Goal: Navigation & Orientation: Find specific page/section

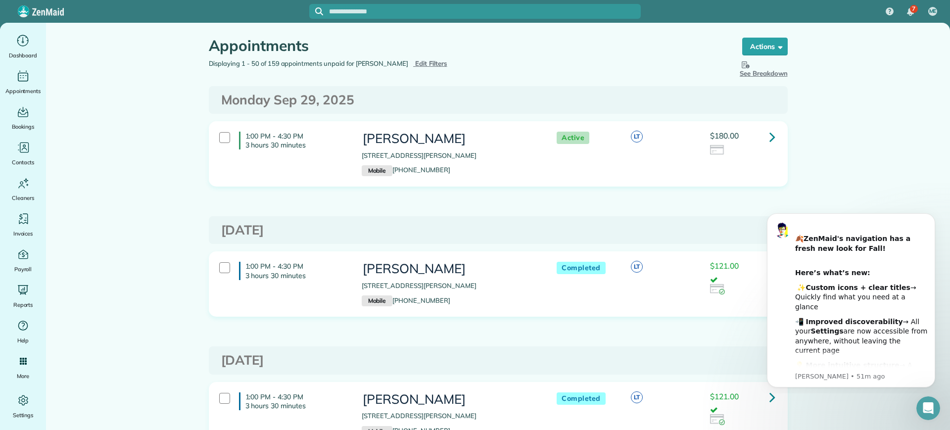
scroll to position [309, 0]
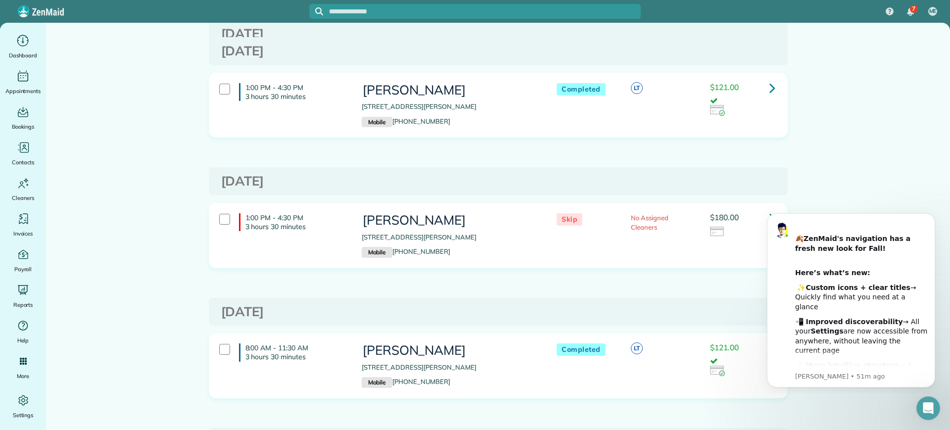
click at [889, 110] on main "Appointments the List View [2 min] Schedule Changes Actions Create Appointment …" at bounding box center [498, 226] width 904 height 407
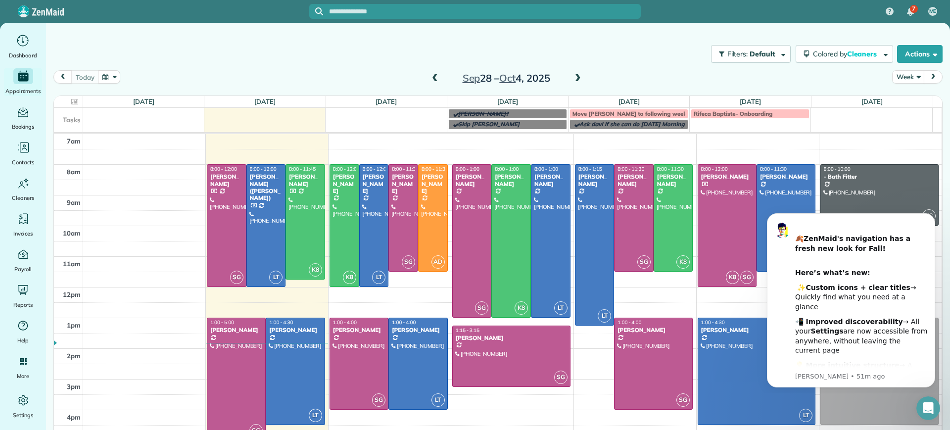
scroll to position [29, 0]
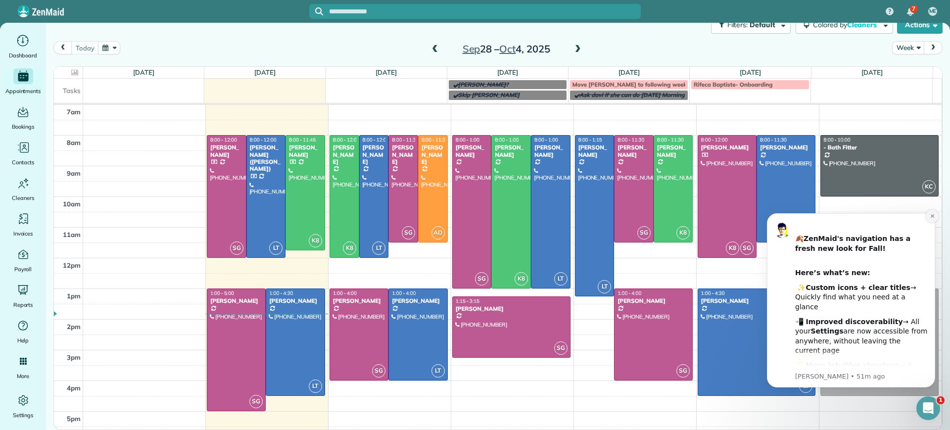
click at [929, 218] on icon "Dismiss notification" at bounding box center [931, 215] width 5 height 5
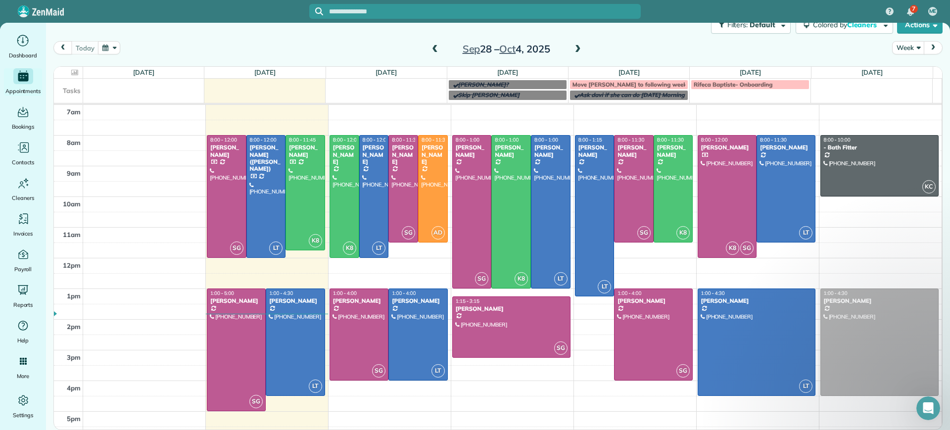
click at [572, 51] on span at bounding box center [577, 49] width 11 height 9
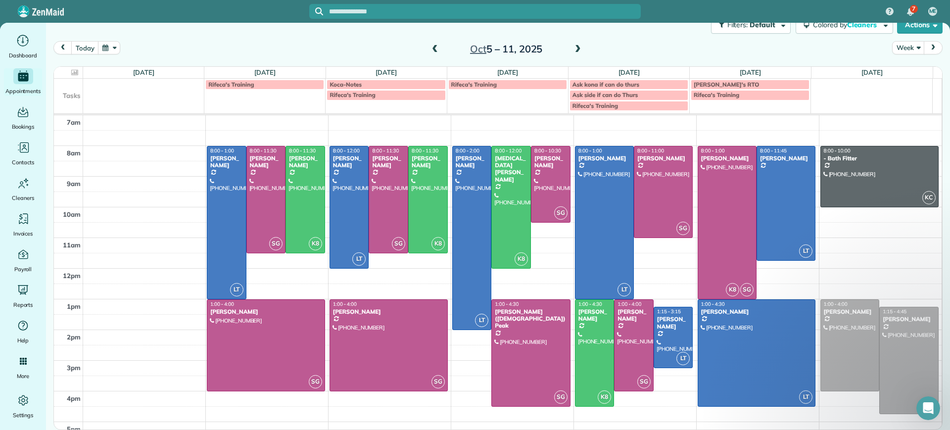
click at [432, 49] on span at bounding box center [434, 49] width 11 height 9
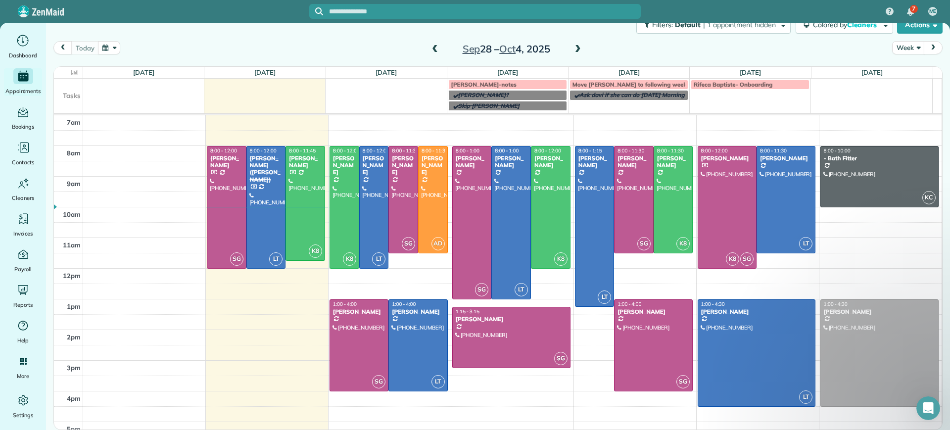
click at [432, 49] on span at bounding box center [434, 49] width 11 height 9
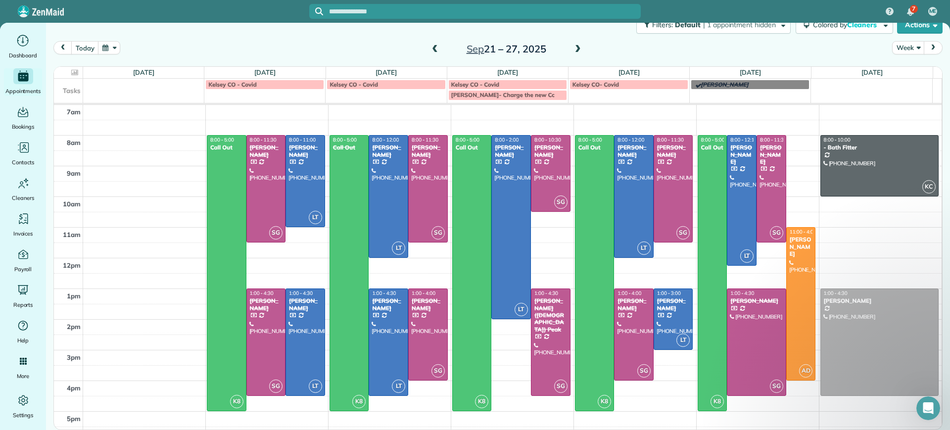
click at [573, 48] on span at bounding box center [577, 49] width 11 height 9
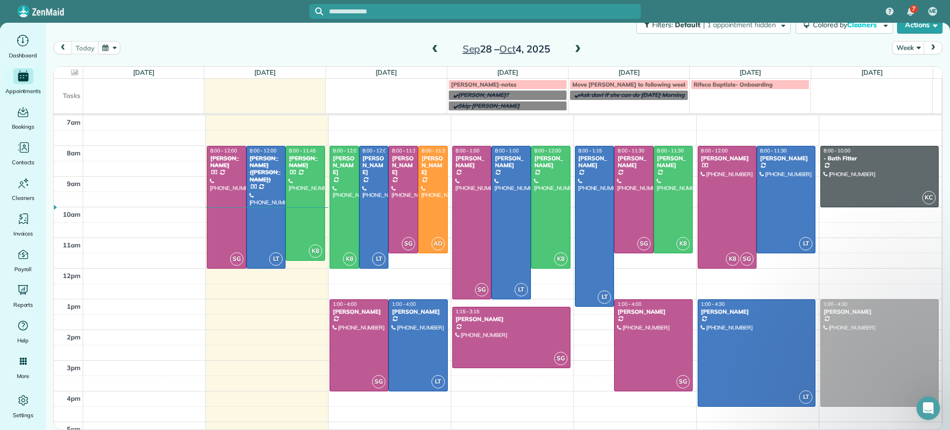
click at [577, 50] on span at bounding box center [577, 49] width 11 height 9
